Goal: Information Seeking & Learning: Find specific fact

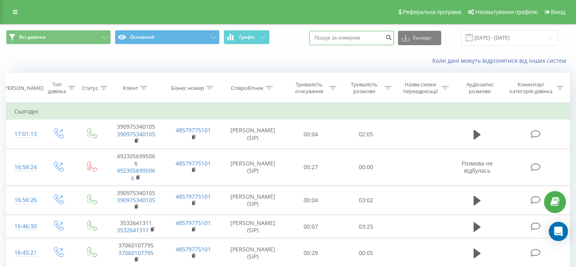
click at [367, 40] on input at bounding box center [351, 38] width 85 height 14
type input "42"
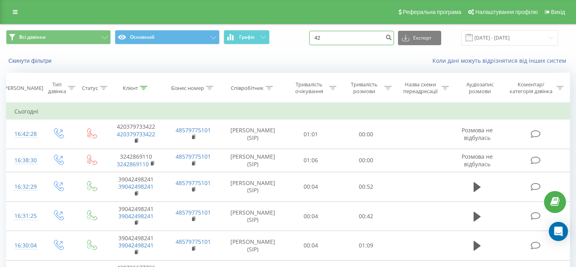
click at [363, 43] on input "42" at bounding box center [351, 38] width 85 height 14
type input "34"
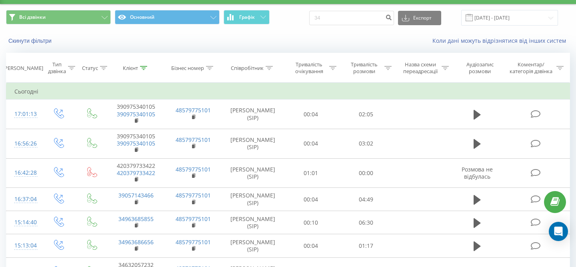
scroll to position [22, 0]
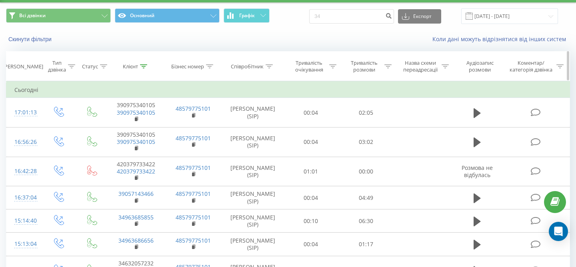
click at [272, 66] on icon at bounding box center [269, 66] width 7 height 4
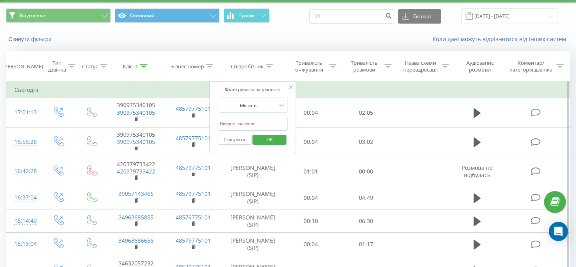
click at [264, 120] on input "text" at bounding box center [253, 124] width 70 height 14
type input "Maksym"
click at [270, 140] on span "OK" at bounding box center [270, 139] width 22 height 12
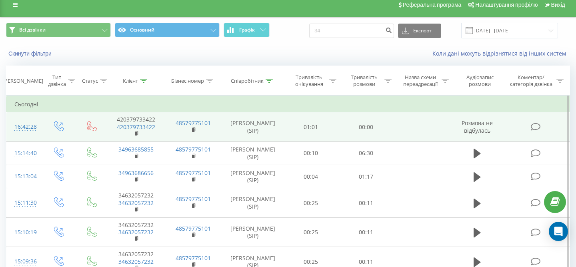
scroll to position [5, 0]
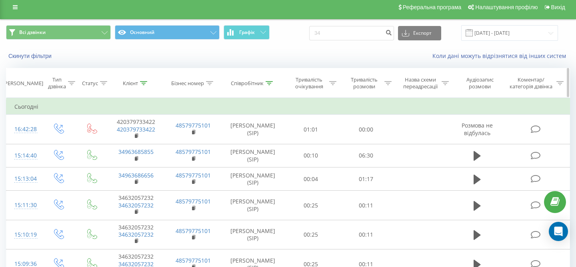
click at [386, 82] on icon at bounding box center [388, 83] width 7 height 4
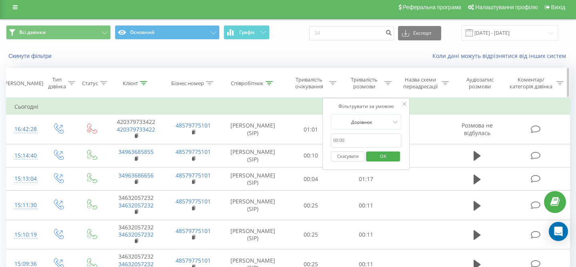
click at [487, 84] on div "Аудіозапис розмови" at bounding box center [480, 83] width 44 height 14
click at [377, 119] on div at bounding box center [361, 122] width 57 height 8
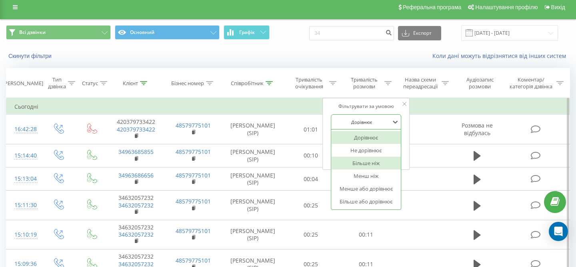
click at [372, 160] on div "Більше ніж" at bounding box center [366, 163] width 70 height 13
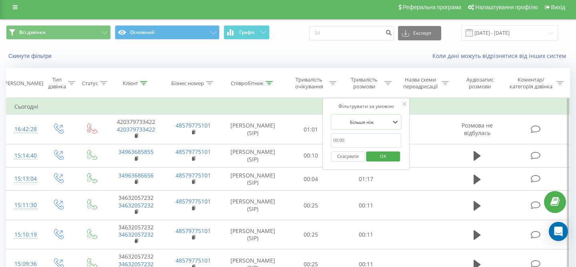
click at [354, 140] on input "text" at bounding box center [366, 141] width 70 height 14
type input "00:10"
click at [382, 156] on span "OK" at bounding box center [383, 156] width 22 height 12
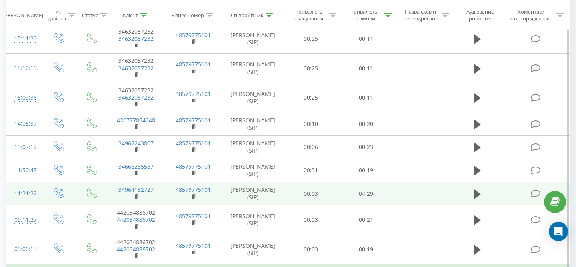
scroll to position [143, 0]
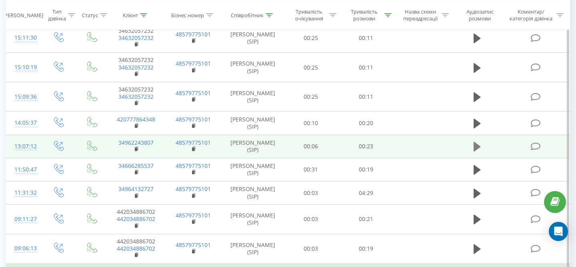
click at [477, 150] on icon at bounding box center [477, 146] width 7 height 11
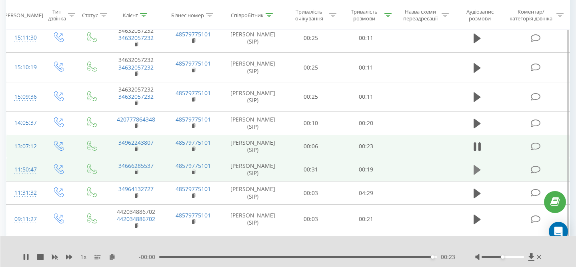
click at [473, 172] on button at bounding box center [477, 170] width 12 height 12
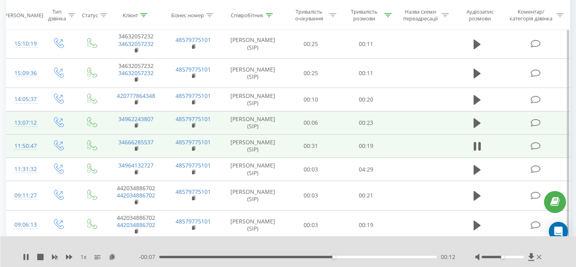
scroll to position [197, 0]
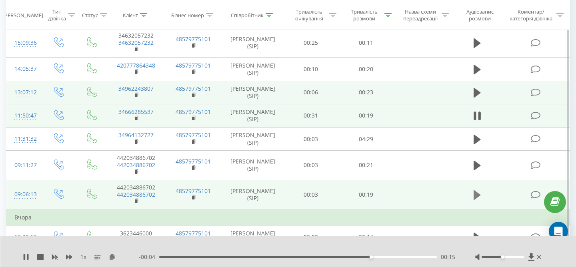
click at [480, 197] on icon at bounding box center [477, 195] width 7 height 11
click at [304, 255] on div "- 00:14 00:05 00:05" at bounding box center [297, 257] width 317 height 8
click at [306, 258] on div "00:05" at bounding box center [298, 257] width 278 height 2
click at [374, 257] on div "00:12" at bounding box center [298, 257] width 278 height 2
click at [481, 193] on icon at bounding box center [480, 195] width 2 height 9
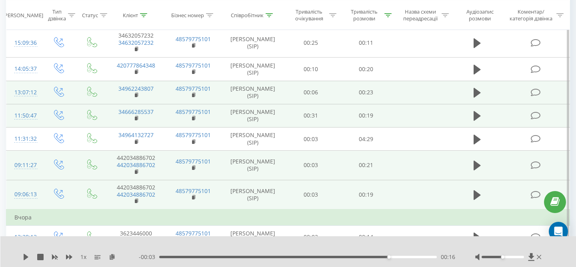
scroll to position [171, 0]
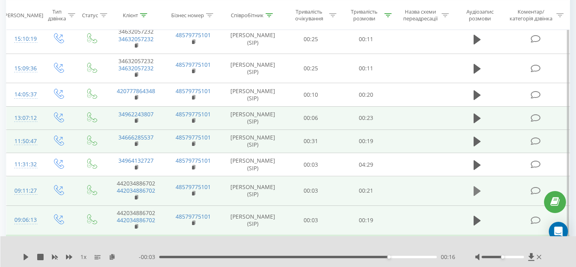
click at [477, 197] on button at bounding box center [477, 191] width 12 height 12
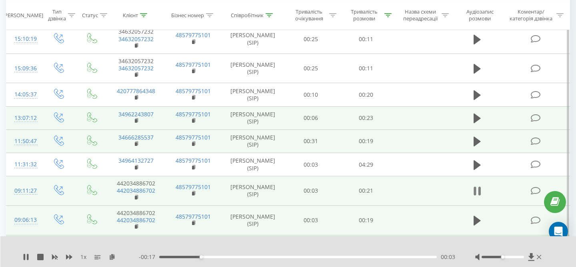
click at [478, 193] on icon at bounding box center [477, 191] width 7 height 11
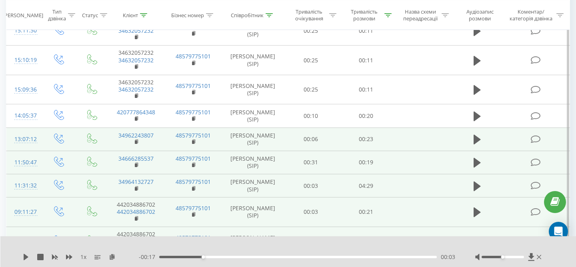
scroll to position [143, 0]
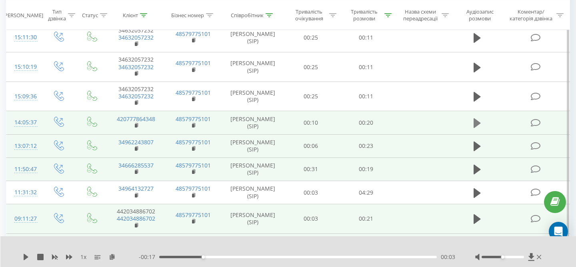
click at [475, 122] on icon at bounding box center [477, 123] width 7 height 10
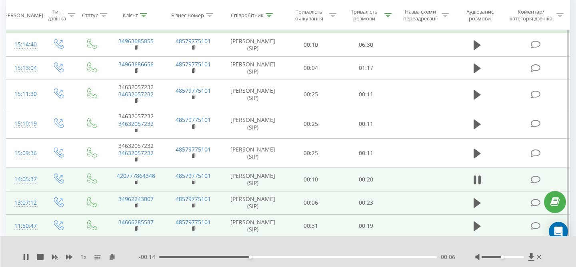
scroll to position [87, 0]
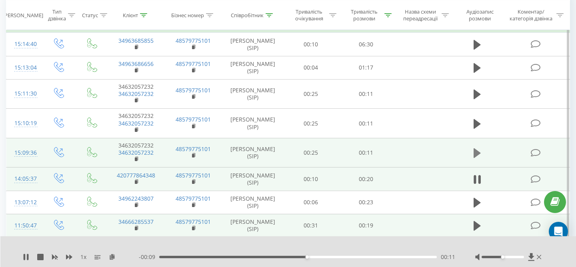
click at [479, 154] on icon at bounding box center [477, 153] width 7 height 10
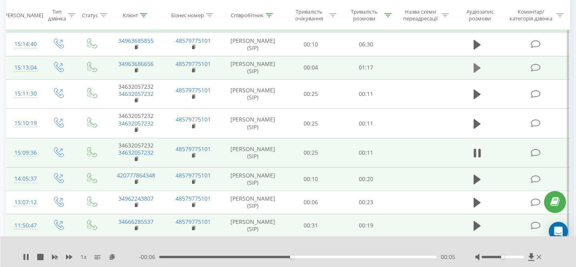
click at [475, 69] on icon at bounding box center [477, 68] width 7 height 10
click at [261, 256] on div "00:00" at bounding box center [298, 257] width 278 height 2
click at [332, 258] on div "00:47" at bounding box center [298, 257] width 278 height 2
click at [389, 257] on div "01:03" at bounding box center [298, 257] width 278 height 2
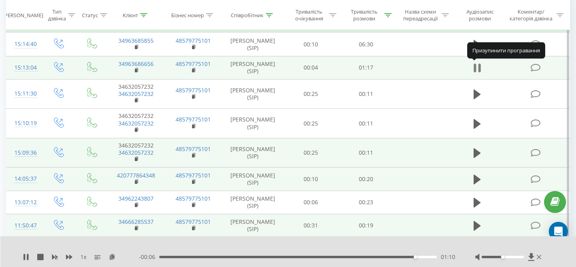
click at [477, 69] on icon at bounding box center [477, 67] width 7 height 11
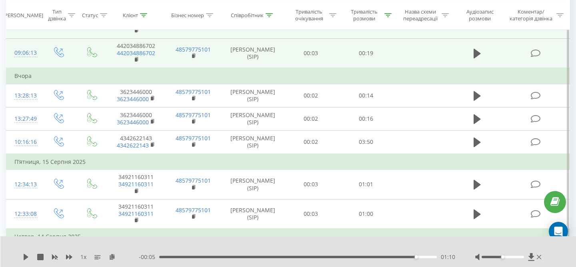
scroll to position [339, 0]
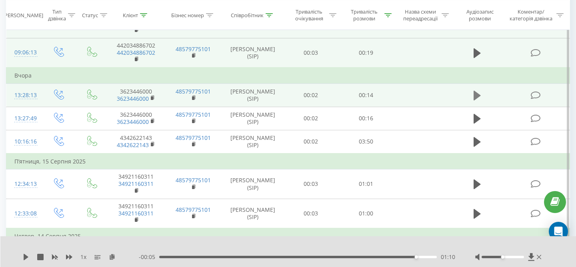
click at [476, 96] on icon at bounding box center [477, 96] width 7 height 10
click at [481, 93] on button at bounding box center [477, 96] width 12 height 12
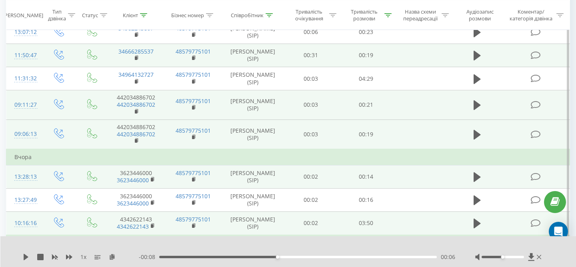
scroll to position [257, 0]
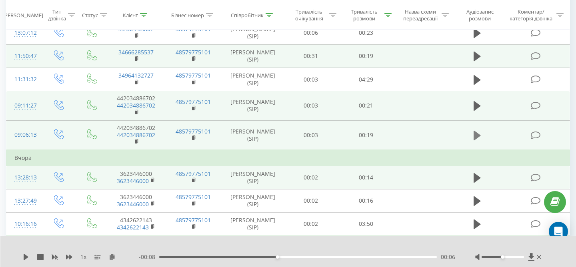
click at [475, 135] on icon at bounding box center [477, 136] width 7 height 10
click at [471, 102] on td at bounding box center [477, 106] width 53 height 30
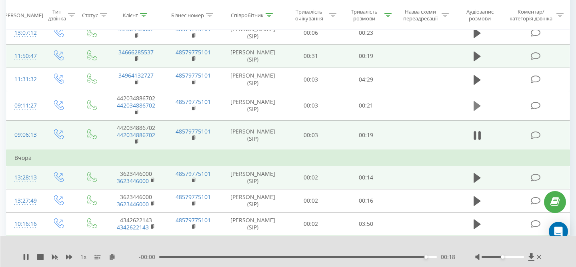
click at [474, 107] on icon at bounding box center [477, 106] width 7 height 10
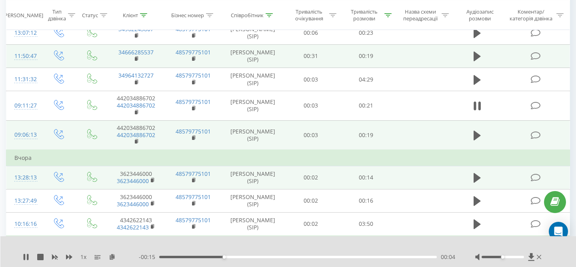
click at [318, 261] on div "1 x - 00:15 00:04 00:04" at bounding box center [288, 251] width 576 height 31
click at [473, 110] on button at bounding box center [477, 106] width 12 height 12
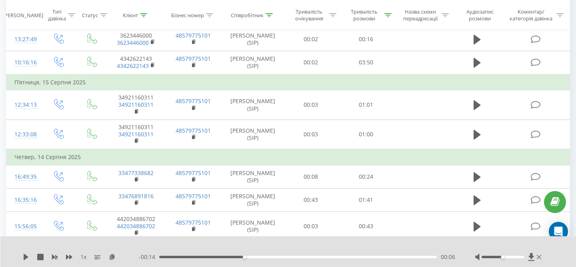
scroll to position [423, 0]
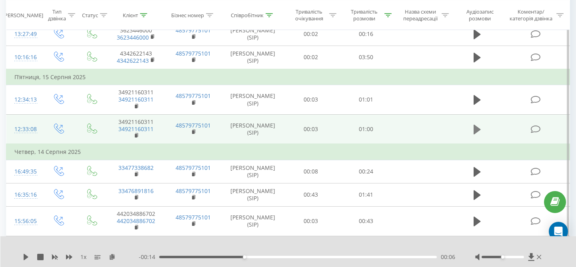
click at [478, 134] on icon at bounding box center [477, 129] width 7 height 11
click at [307, 258] on div "00:31" at bounding box center [298, 257] width 278 height 2
click at [399, 255] on div "- 00:25 00:34 00:34" at bounding box center [297, 257] width 317 height 8
click at [399, 257] on div "00:35" at bounding box center [298, 257] width 278 height 2
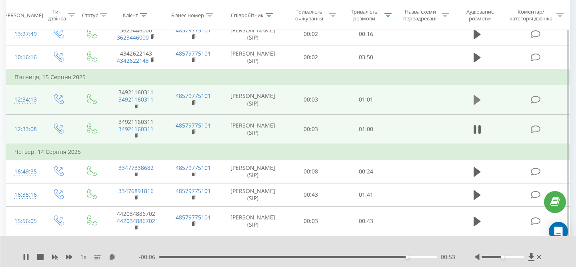
click at [474, 104] on icon at bounding box center [477, 100] width 7 height 10
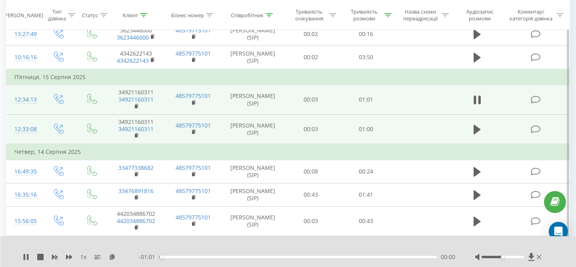
click at [253, 255] on div "- 01:01 00:00 00:00" at bounding box center [297, 257] width 317 height 8
click at [262, 259] on div "- 01:00 00:01 00:01" at bounding box center [297, 257] width 317 height 8
click at [274, 256] on div "00:25" at bounding box center [298, 257] width 278 height 2
click at [355, 257] on div "00:26" at bounding box center [298, 257] width 278 height 2
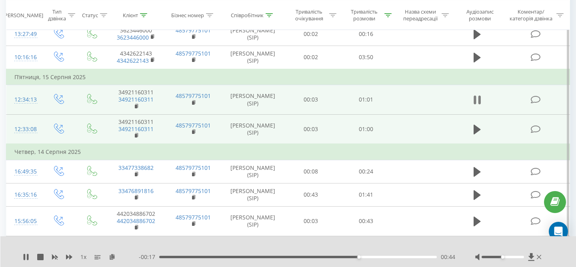
click at [478, 100] on icon at bounding box center [477, 99] width 7 height 11
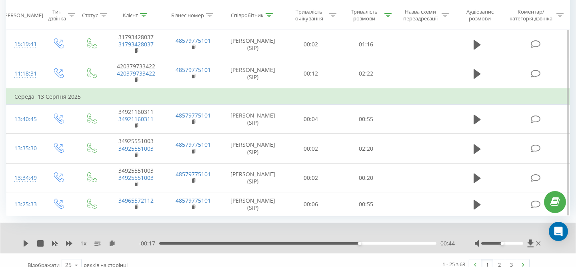
scroll to position [640, 0]
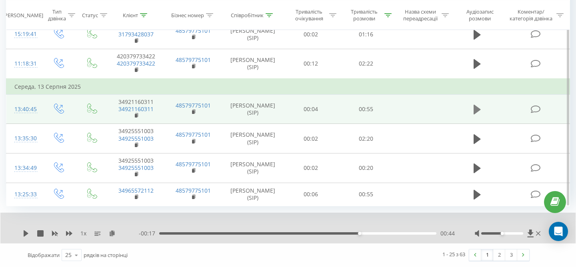
click at [478, 111] on icon at bounding box center [477, 110] width 7 height 10
click at [287, 231] on div "- 00:54 00:00 00:00" at bounding box center [297, 234] width 316 height 8
click at [287, 232] on div "00:25" at bounding box center [297, 233] width 277 height 2
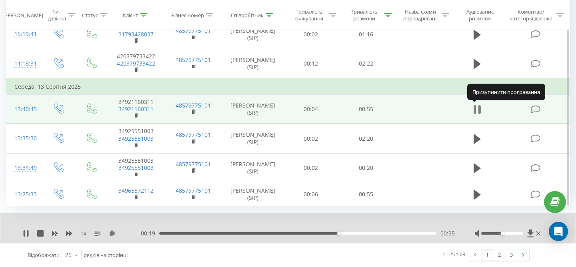
click at [480, 114] on icon at bounding box center [480, 109] width 2 height 9
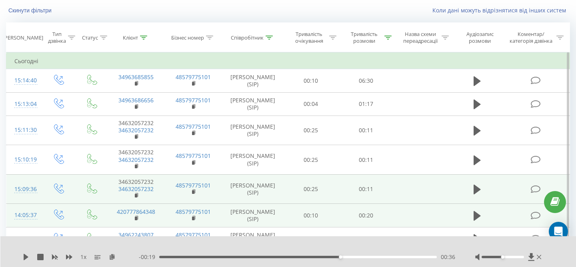
scroll to position [0, 0]
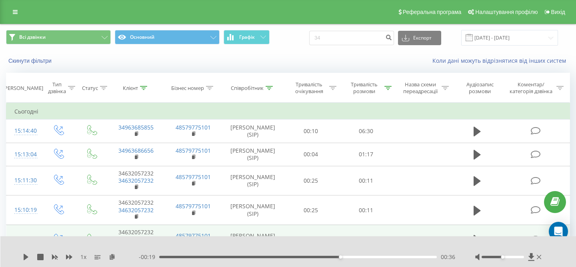
click at [256, 29] on div "Всі дзвінки Основний Графік 34 Експорт .csv .xls .xlsx [DATE] - [DATE]" at bounding box center [287, 37] width 575 height 27
click at [256, 35] on button "Графік" at bounding box center [247, 37] width 46 height 14
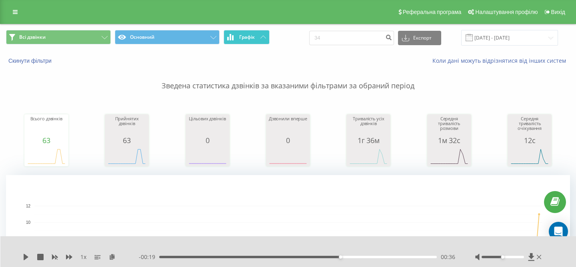
click at [253, 39] on span "Графік" at bounding box center [247, 37] width 16 height 6
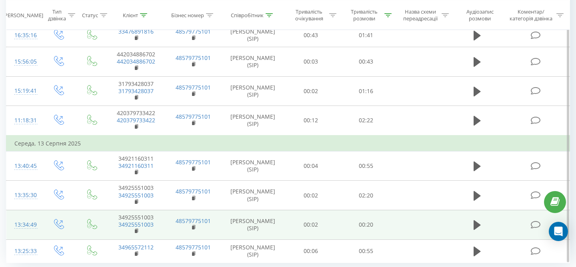
scroll to position [640, 0]
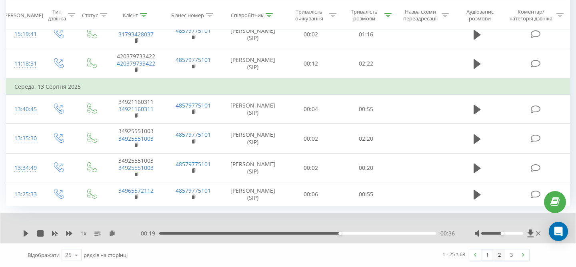
click at [502, 253] on link "2" at bounding box center [499, 255] width 12 height 11
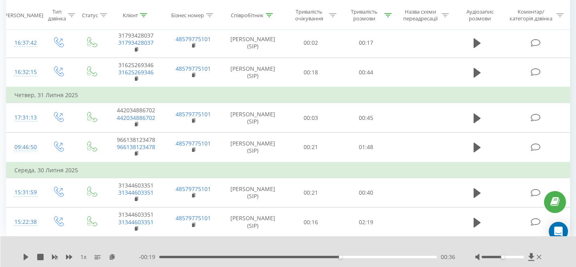
scroll to position [757, 0]
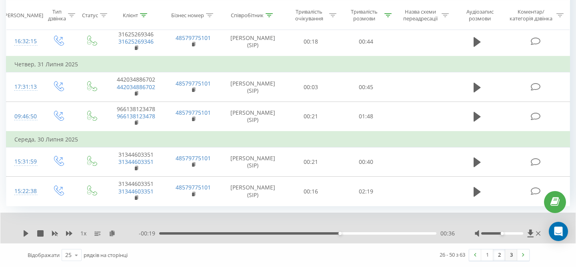
click at [511, 257] on link "3" at bounding box center [511, 255] width 12 height 11
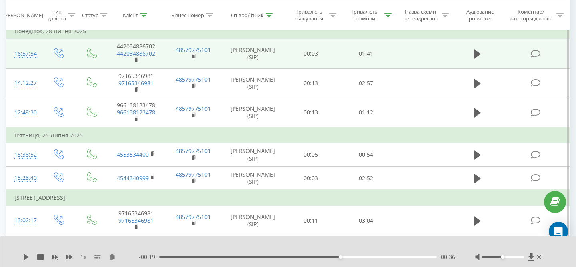
scroll to position [358, 0]
